Goal: Navigation & Orientation: Find specific page/section

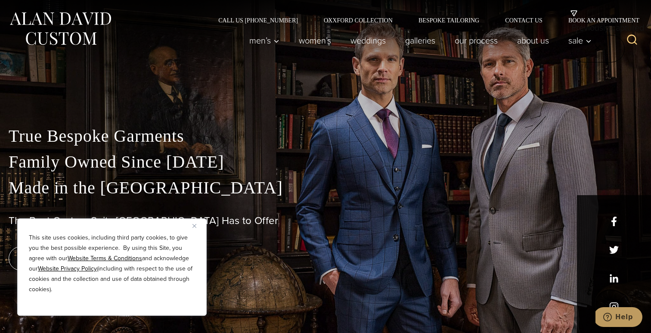
click at [201, 214] on div "True Bespoke Garments Family Owned Since [DATE] Made in [GEOGRAPHIC_DATA] The B…" at bounding box center [325, 228] width 651 height 210
click at [313, 41] on link "Women’s" at bounding box center [315, 40] width 52 height 17
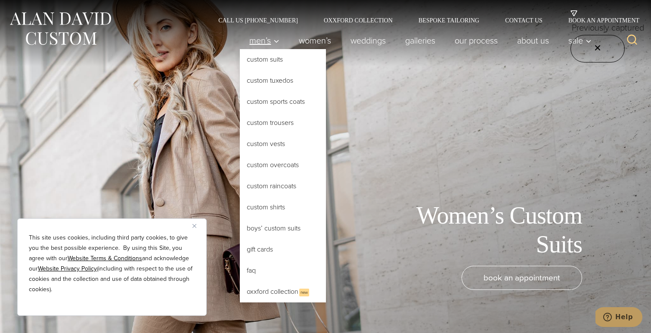
click at [254, 43] on span "Men’s" at bounding box center [264, 40] width 30 height 9
click at [253, 59] on link "Custom Suits" at bounding box center [283, 59] width 86 height 21
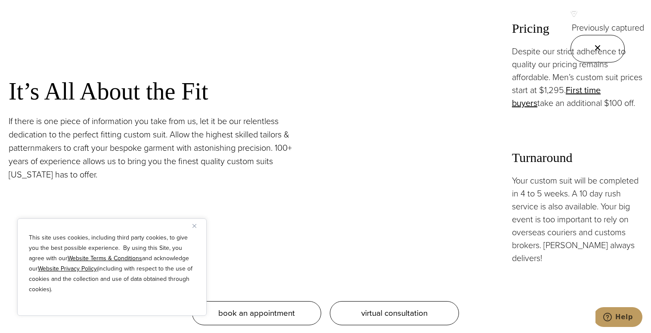
scroll to position [721, 0]
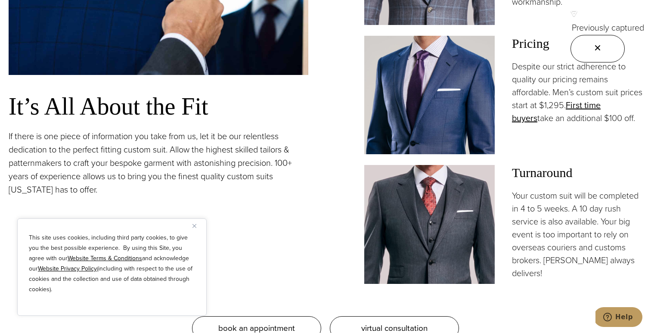
click at [195, 226] on img "Close" at bounding box center [194, 226] width 4 height 4
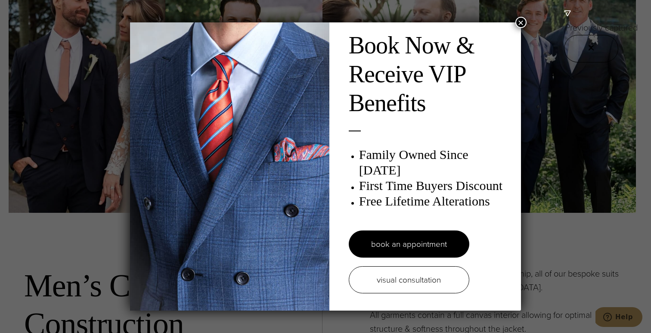
scroll to position [0, 0]
